Goal: Information Seeking & Learning: Learn about a topic

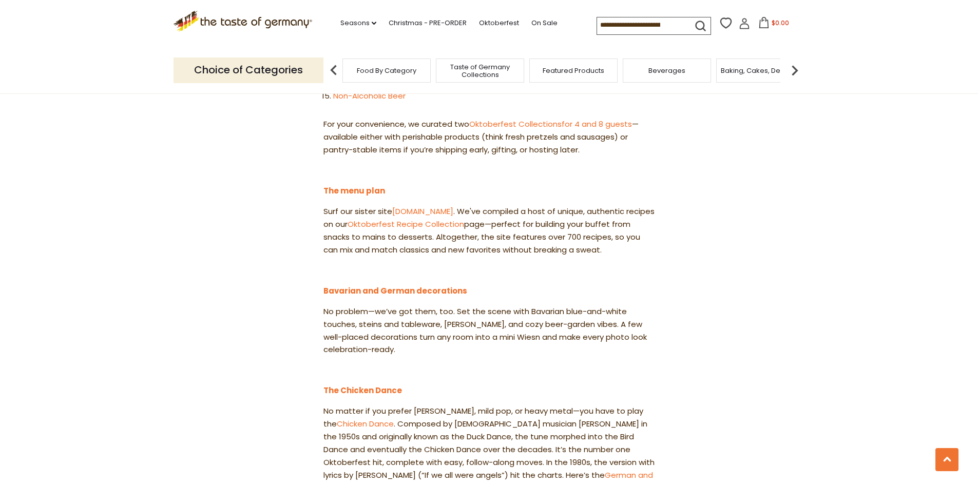
scroll to position [822, 0]
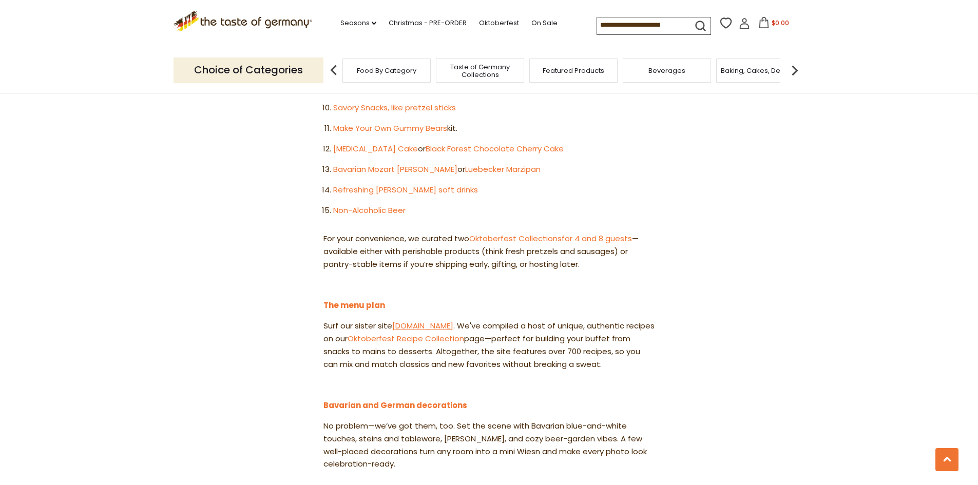
click at [425, 320] on link "[DOMAIN_NAME]" at bounding box center [422, 325] width 61 height 11
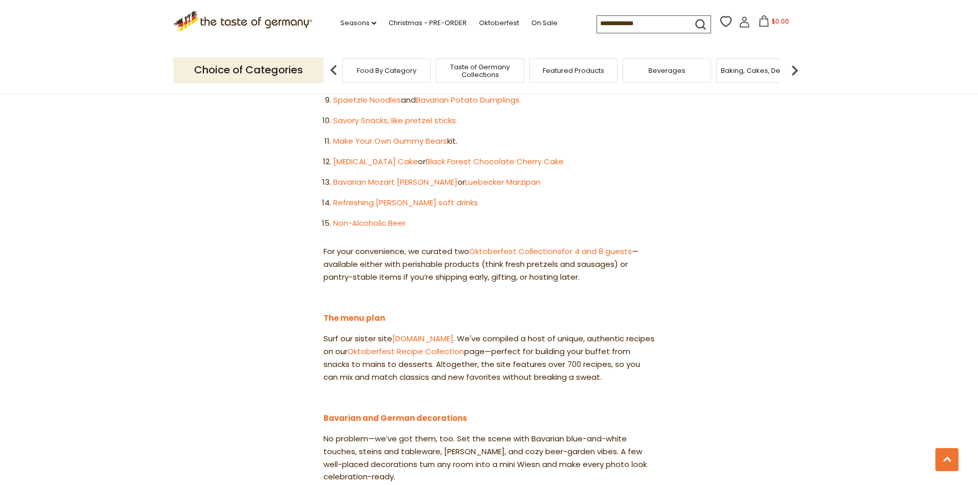
scroll to position [822, 0]
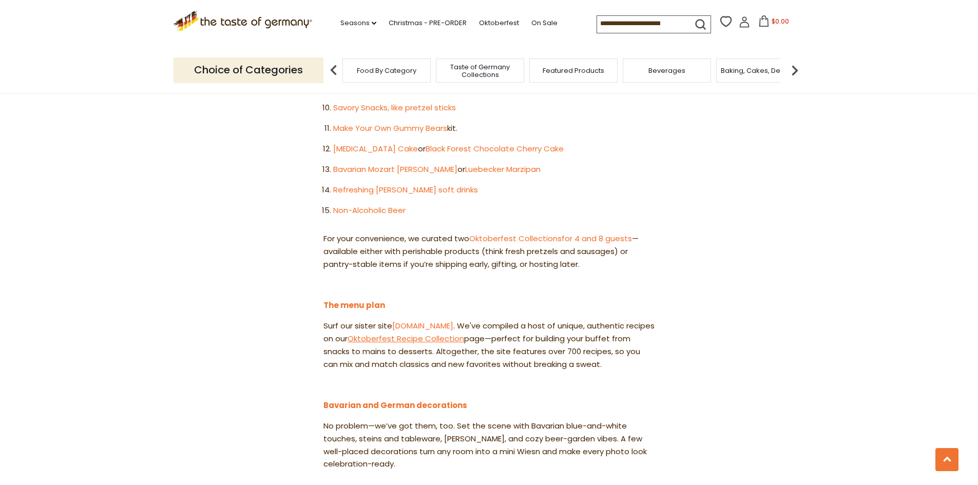
click at [440, 333] on link "Oktoberfest Recipe Collection" at bounding box center [406, 338] width 117 height 11
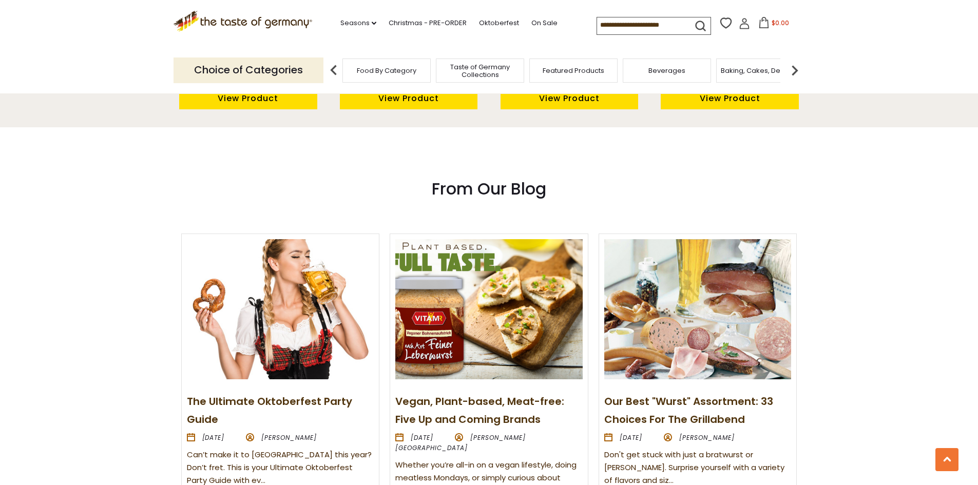
scroll to position [1079, 0]
